Goal: Task Accomplishment & Management: Manage account settings

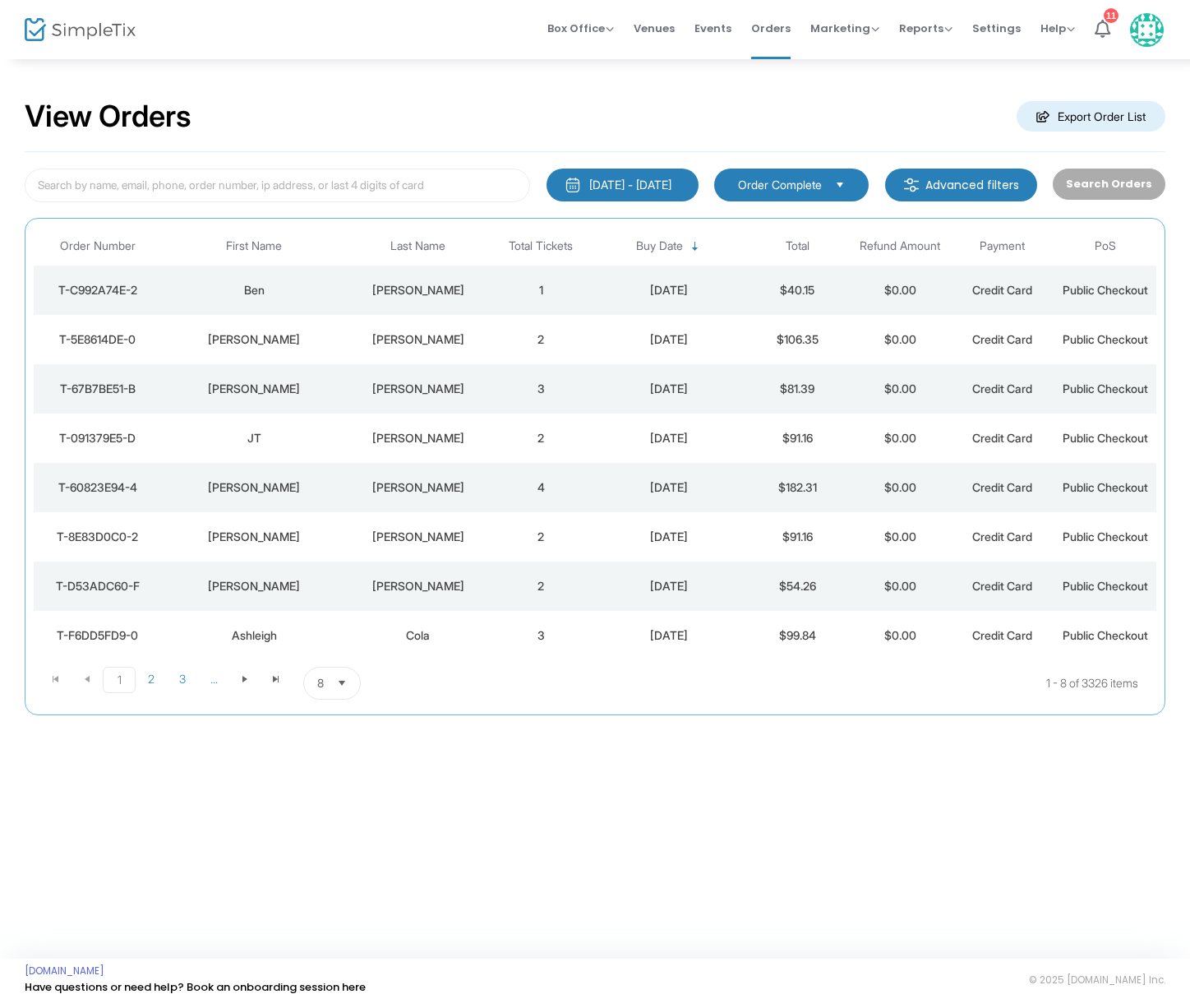
click at [411, 337] on div "[PERSON_NAME]" at bounding box center [418, 339] width 136 height 16
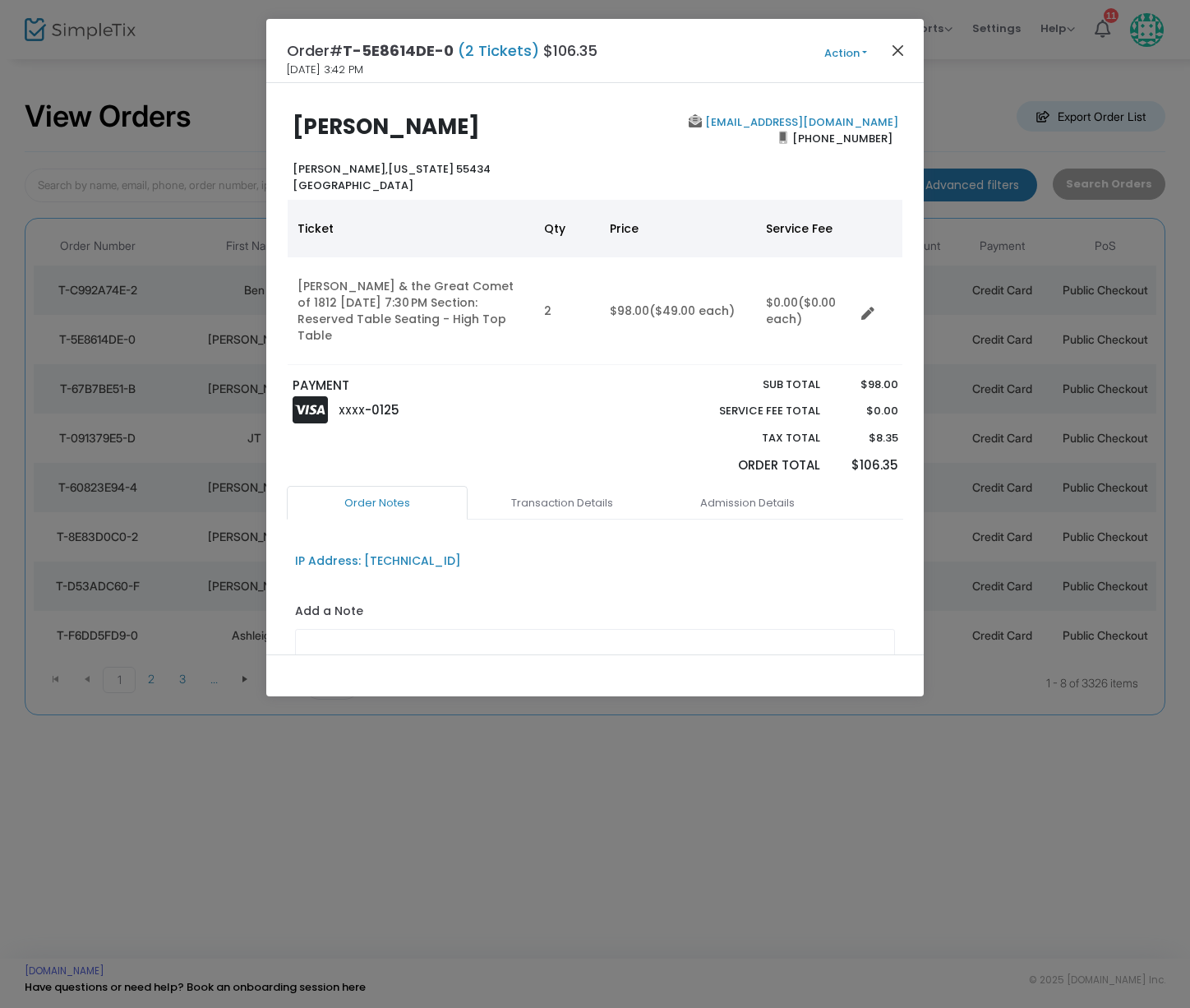
click at [903, 51] on button "Close" at bounding box center [898, 50] width 22 height 22
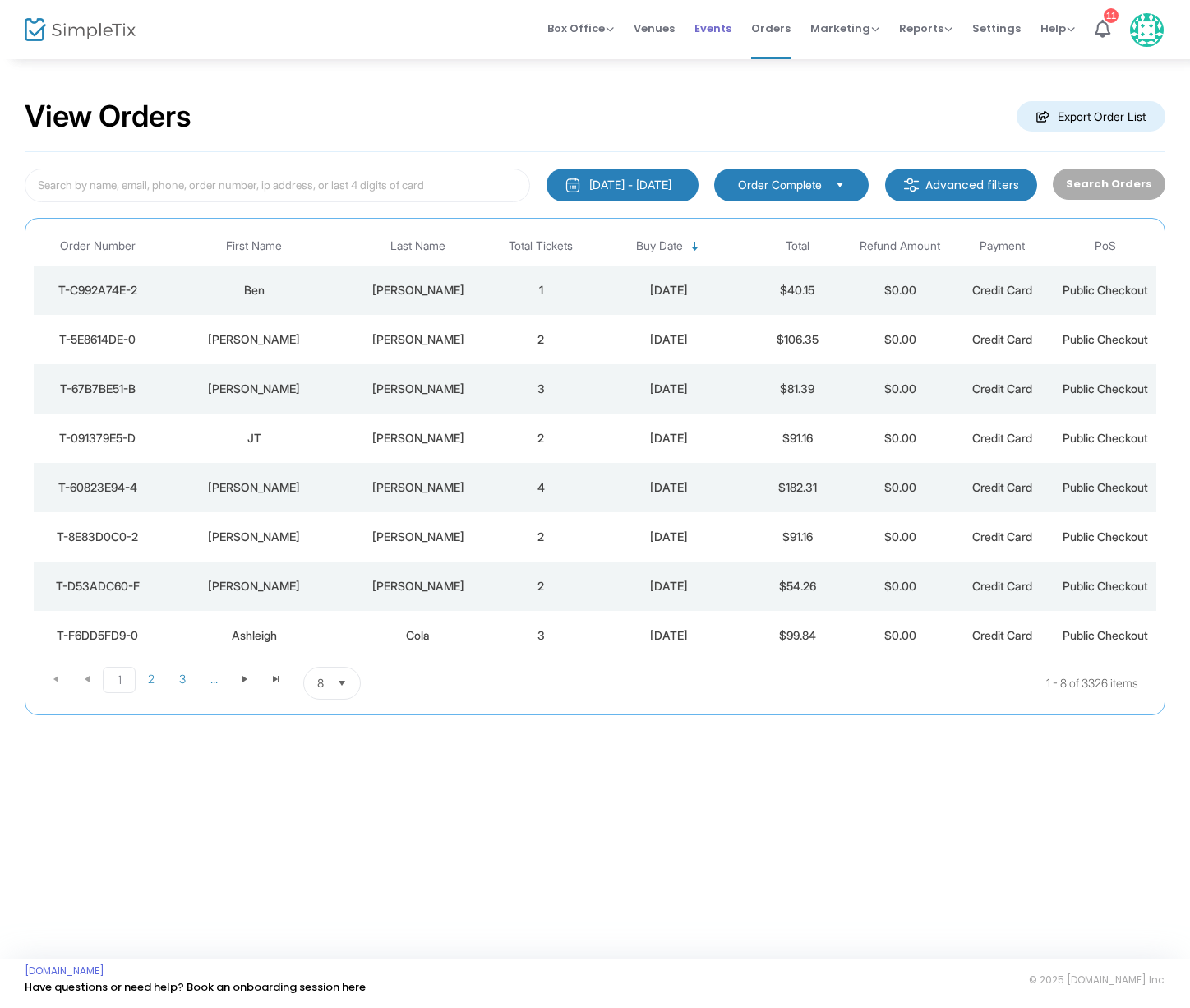
click at [723, 27] on span "Events" at bounding box center [712, 28] width 37 height 42
click at [558, 846] on div "View Orders Export Order List 1/1/2000 - 9/16/2025 Last 30 Days Today Yesterday…" at bounding box center [595, 508] width 1190 height 901
click at [411, 290] on div "[PERSON_NAME]" at bounding box center [418, 290] width 136 height 16
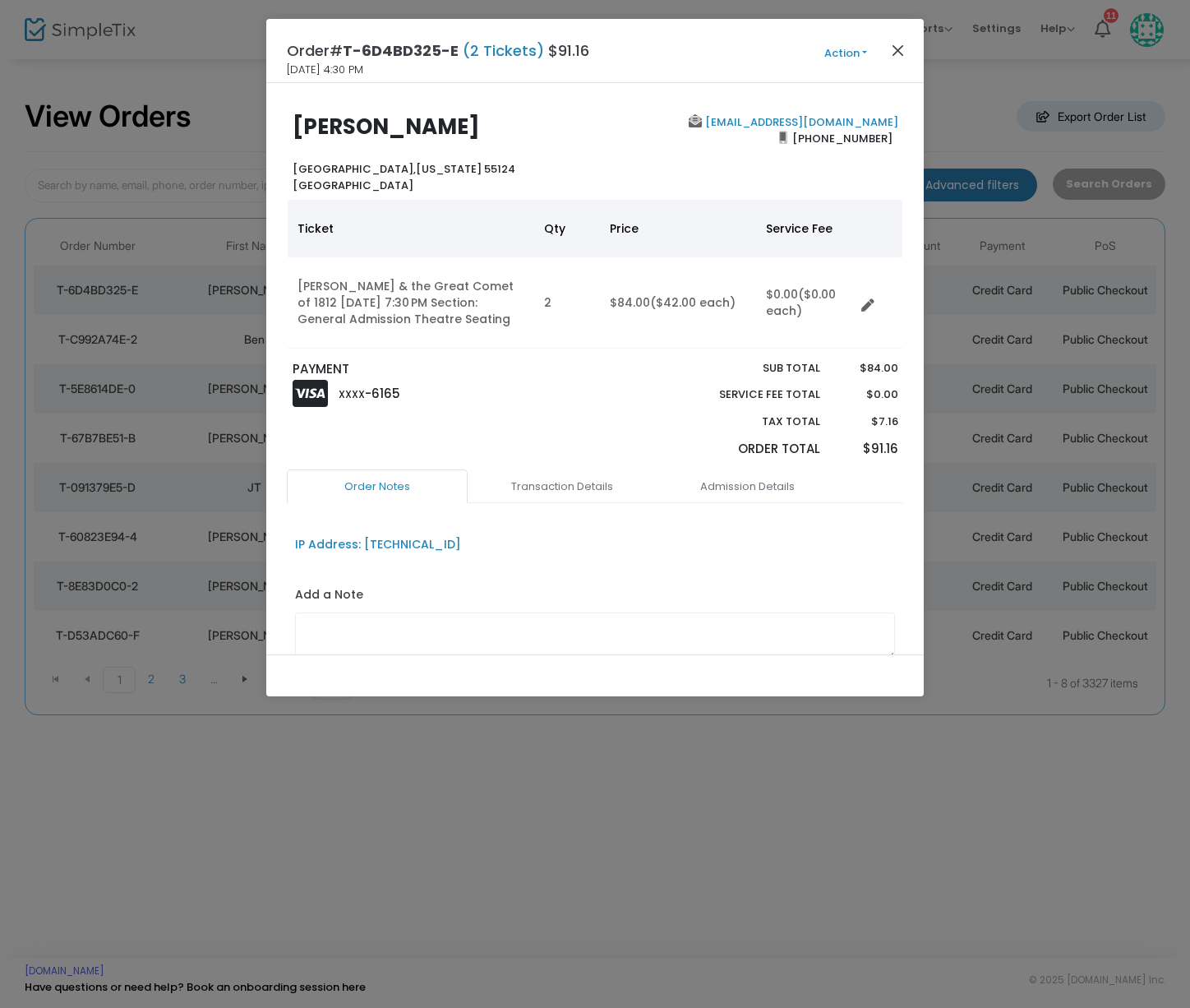
click at [900, 53] on button "Close" at bounding box center [898, 50] width 22 height 22
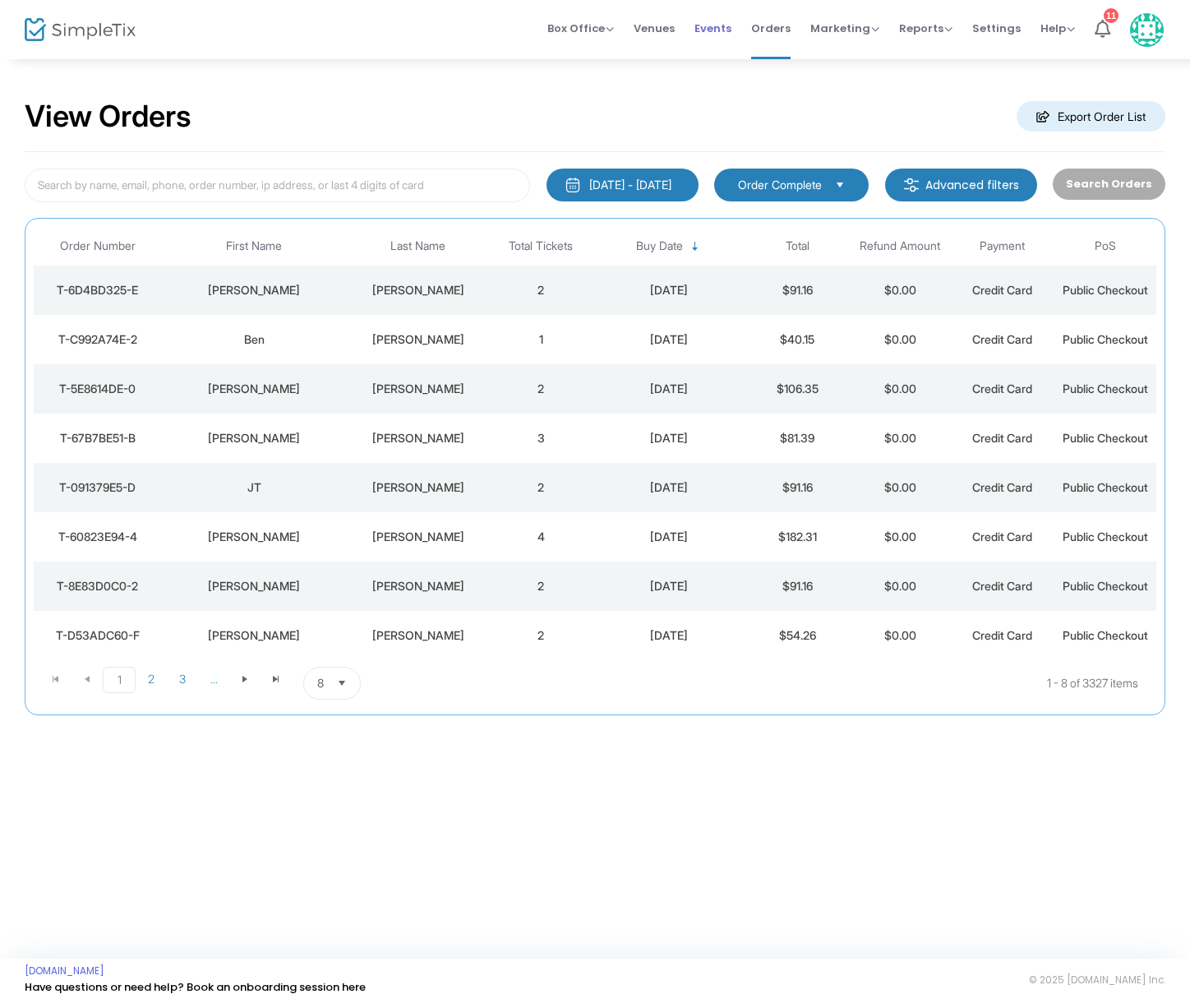
click at [718, 26] on span "Events" at bounding box center [712, 28] width 37 height 42
